Goal: Task Accomplishment & Management: Use online tool/utility

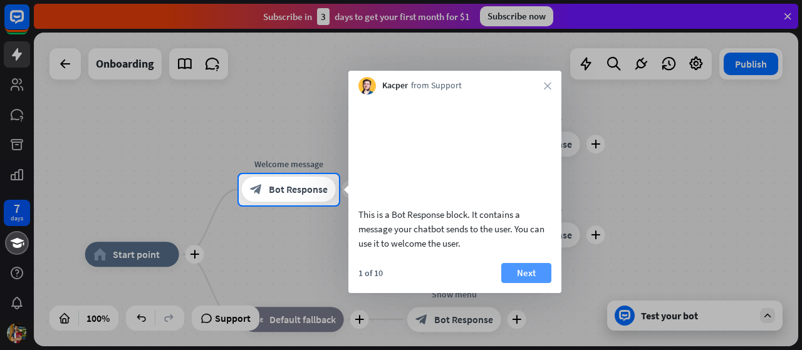
click at [529, 283] on button "Next" at bounding box center [526, 273] width 50 height 20
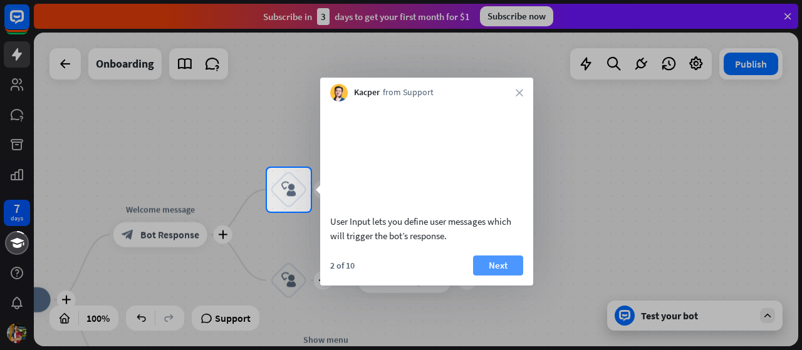
click at [488, 276] on button "Next" at bounding box center [498, 266] width 50 height 20
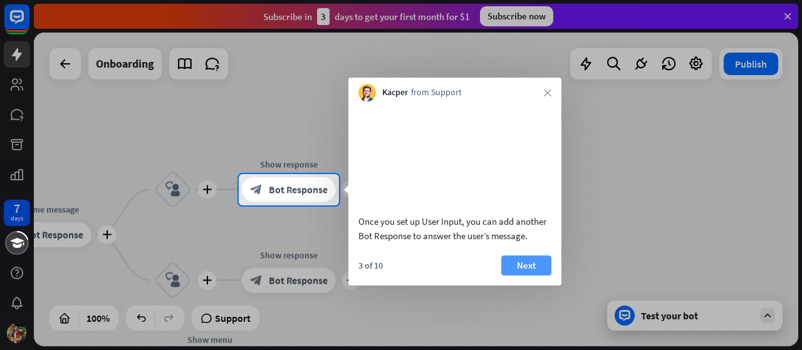
click at [525, 276] on button "Next" at bounding box center [526, 266] width 50 height 20
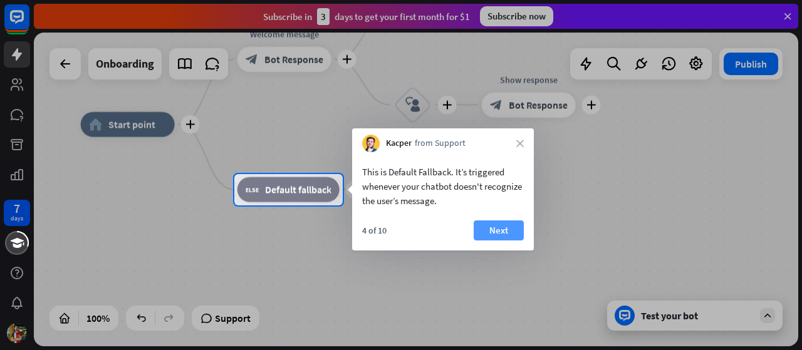
click at [514, 230] on button "Next" at bounding box center [498, 230] width 50 height 20
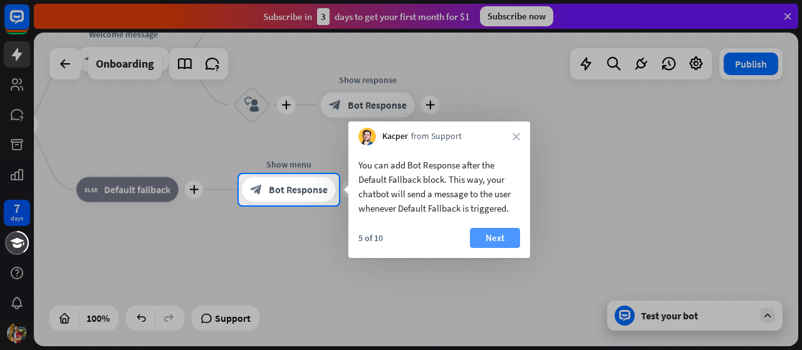
click at [514, 232] on button "Next" at bounding box center [495, 238] width 50 height 20
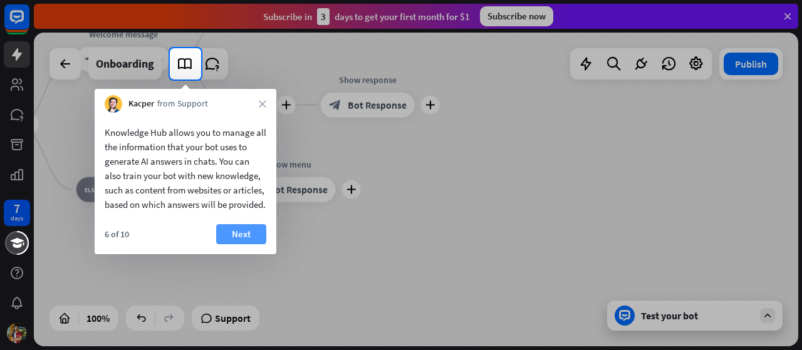
click at [230, 244] on button "Next" at bounding box center [241, 234] width 50 height 20
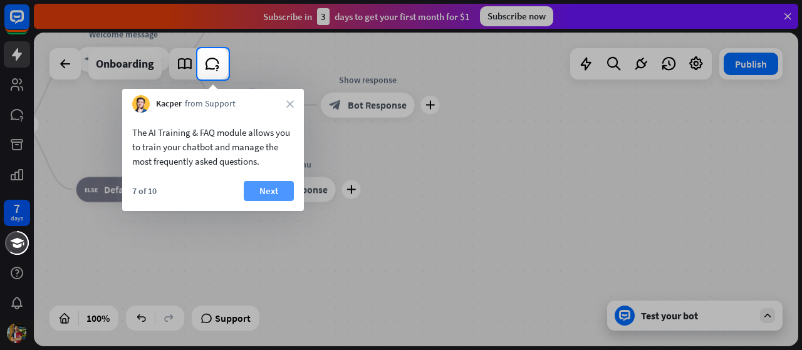
click at [274, 183] on button "Next" at bounding box center [269, 191] width 50 height 20
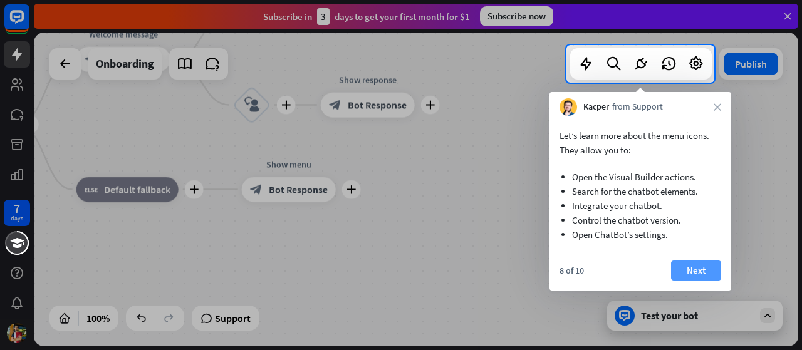
click at [706, 274] on button "Next" at bounding box center [696, 271] width 50 height 20
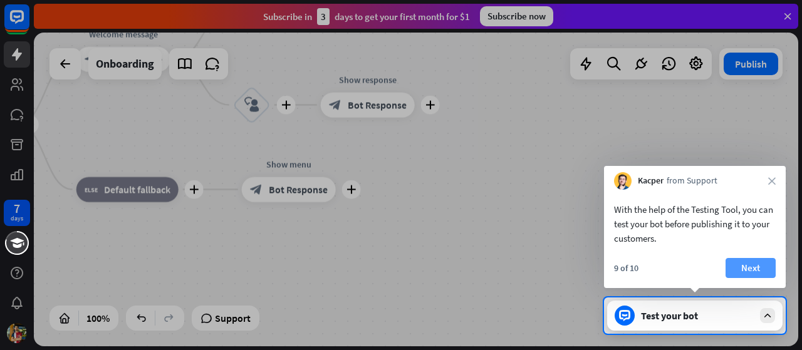
click at [757, 266] on button "Next" at bounding box center [750, 268] width 50 height 20
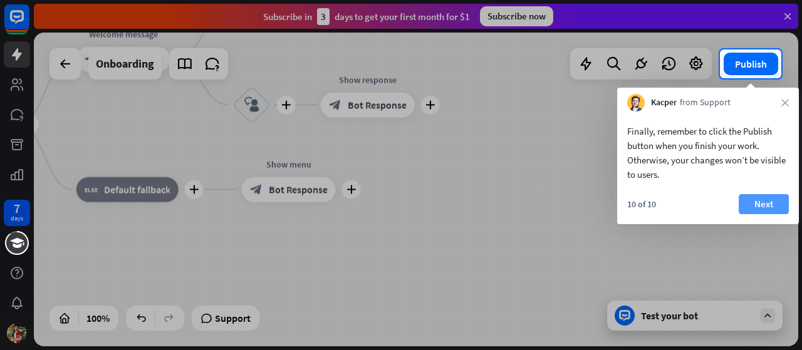
click at [758, 201] on button "Next" at bounding box center [763, 204] width 50 height 20
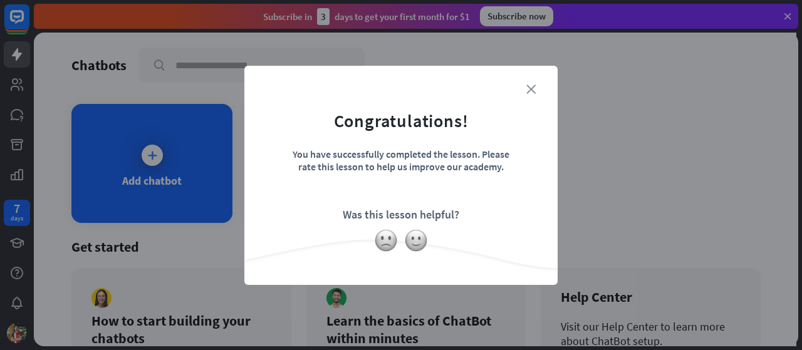
click at [532, 91] on icon "close" at bounding box center [530, 89] width 9 height 9
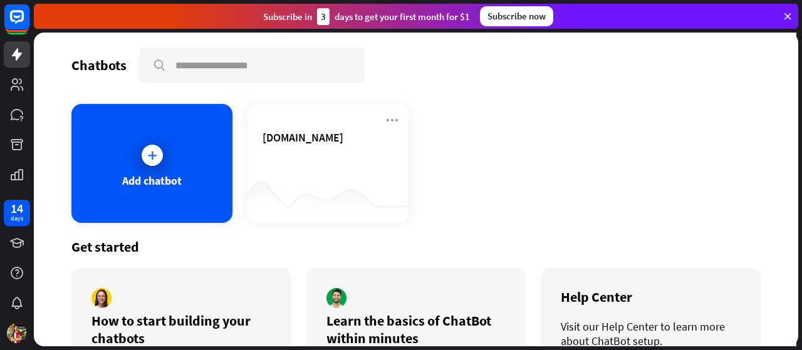
drag, startPoint x: 532, startPoint y: 91, endPoint x: 474, endPoint y: 184, distance: 109.5
click at [474, 184] on div "Add chatbot [DOMAIN_NAME]" at bounding box center [415, 163] width 689 height 119
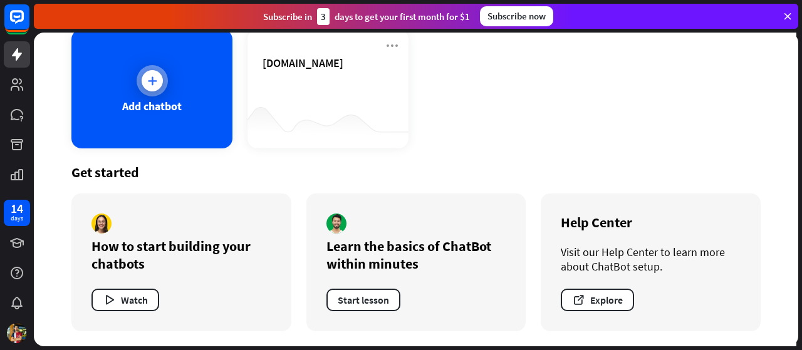
click at [164, 97] on div "Add chatbot" at bounding box center [151, 88] width 161 height 119
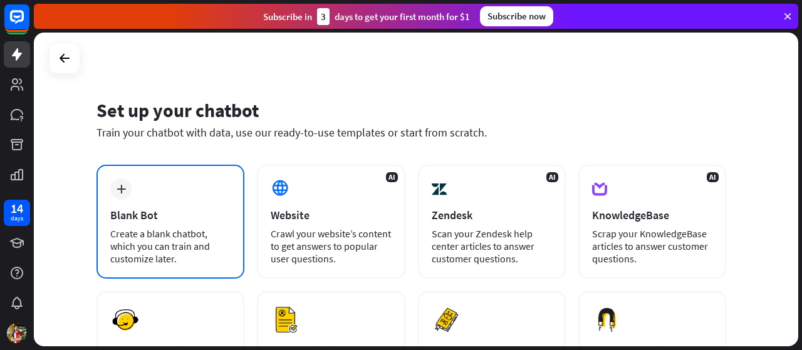
click at [132, 204] on div "plus Blank Bot Create a blank chatbot, which you can train and customize later." at bounding box center [170, 222] width 148 height 114
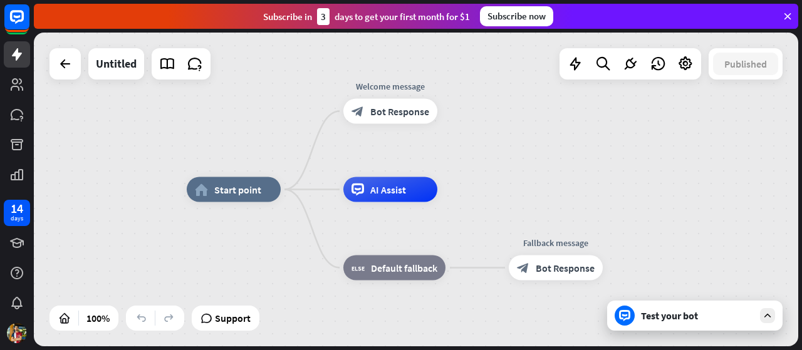
click at [671, 319] on div "Test your bot" at bounding box center [697, 315] width 113 height 13
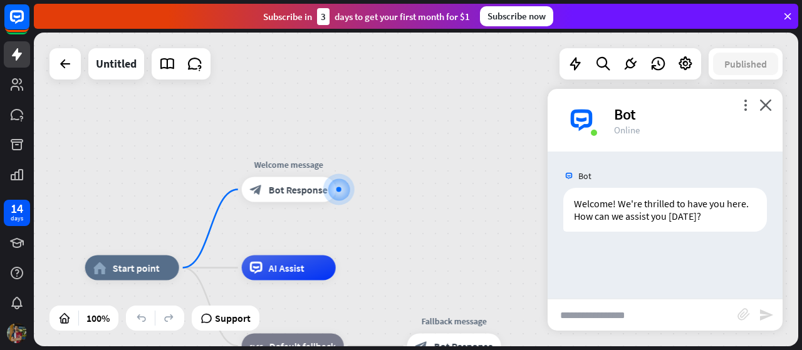
click at [17, 334] on img at bounding box center [17, 333] width 20 height 20
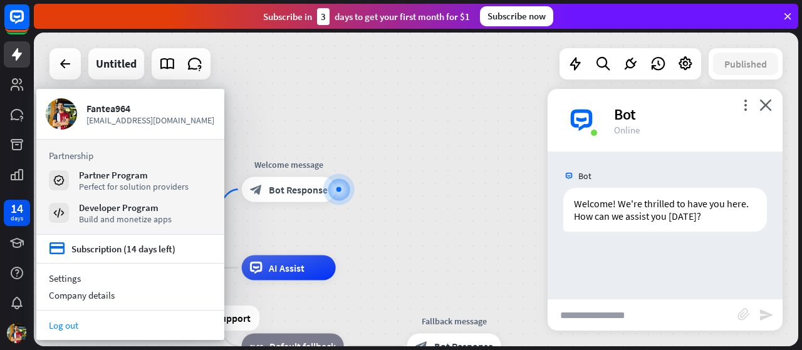
click at [60, 325] on link "Log out" at bounding box center [130, 325] width 188 height 17
